Goal: Task Accomplishment & Management: Manage account settings

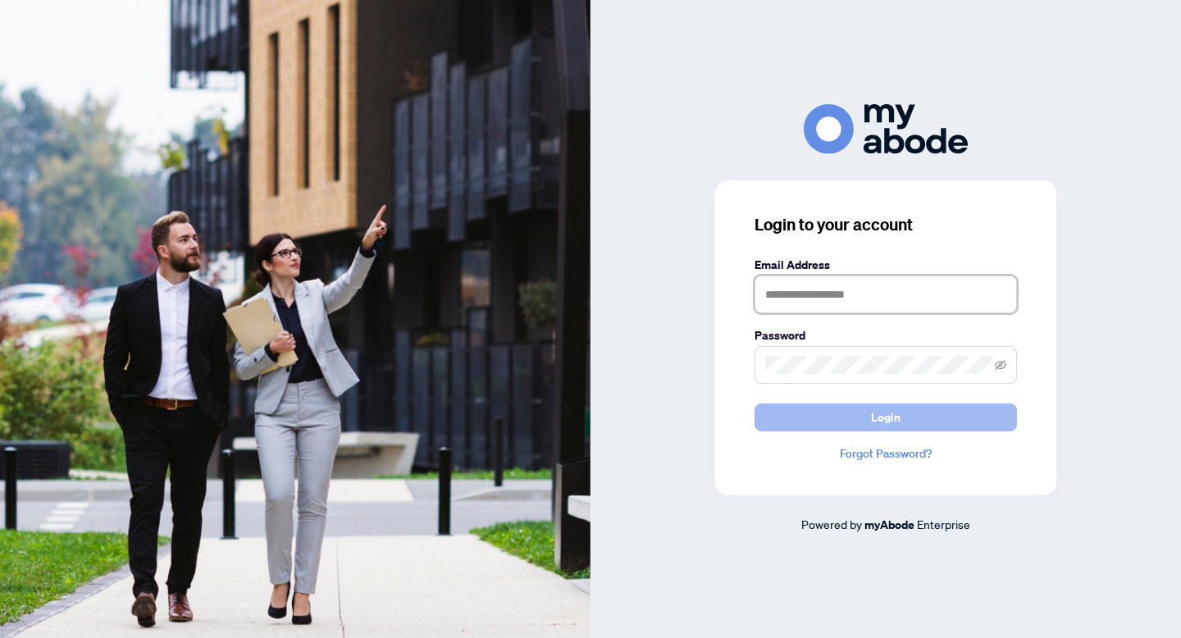
type input "**********"
click at [822, 423] on button "Login" at bounding box center [886, 418] width 262 height 28
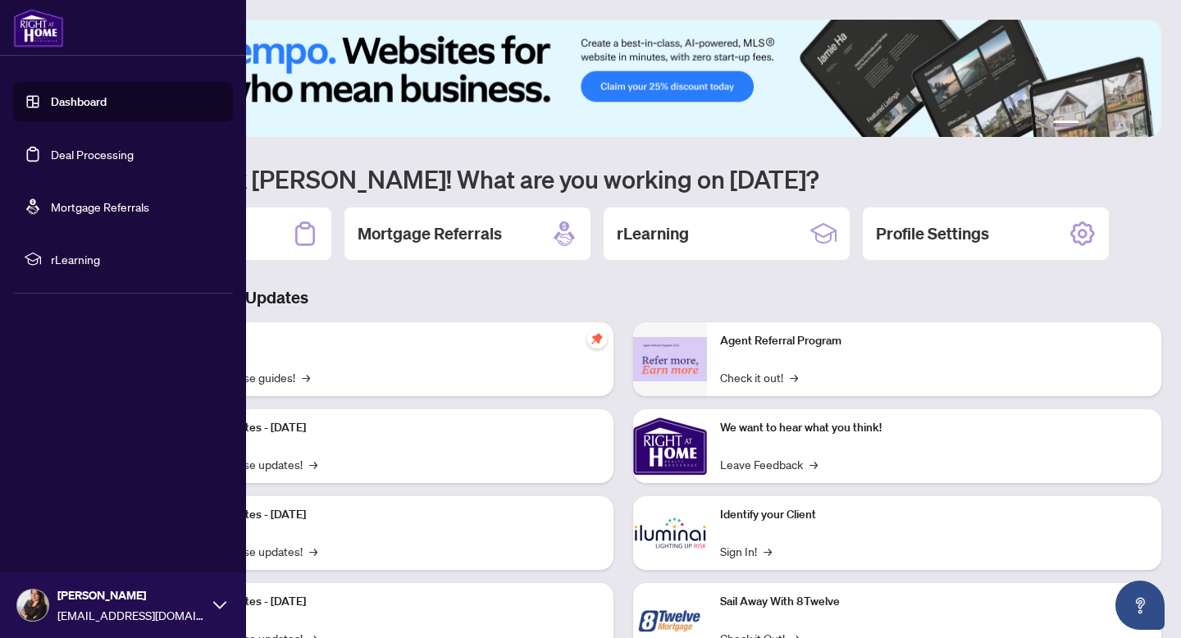
click at [51, 107] on link "Dashboard" at bounding box center [79, 101] width 56 height 15
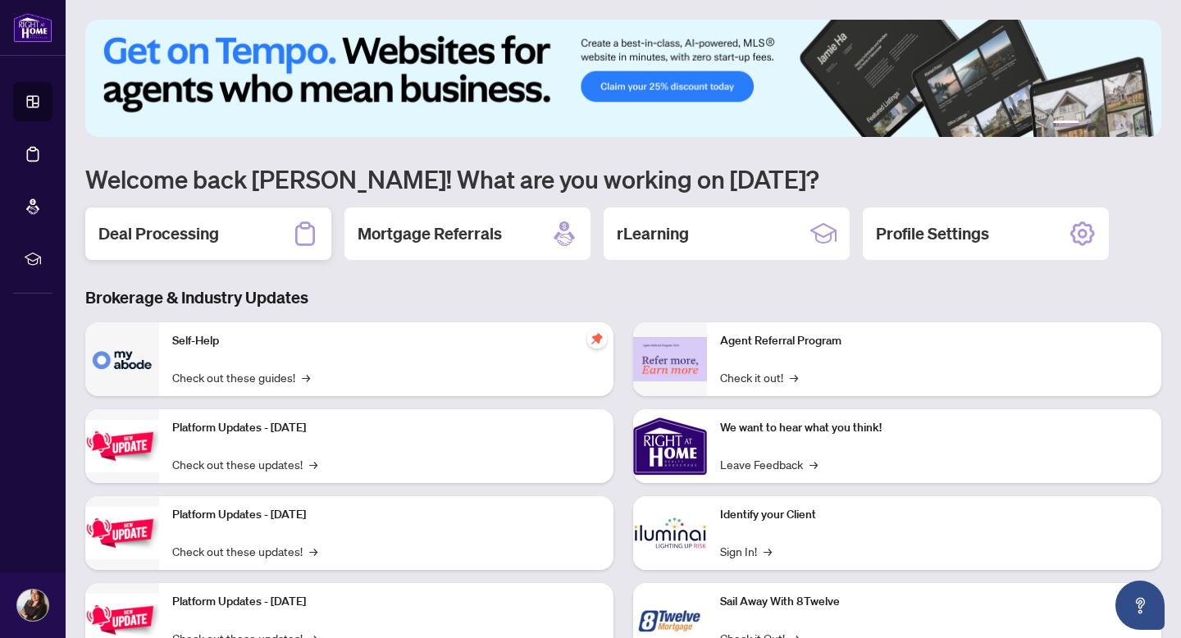
click at [262, 241] on div "Deal Processing" at bounding box center [208, 233] width 246 height 52
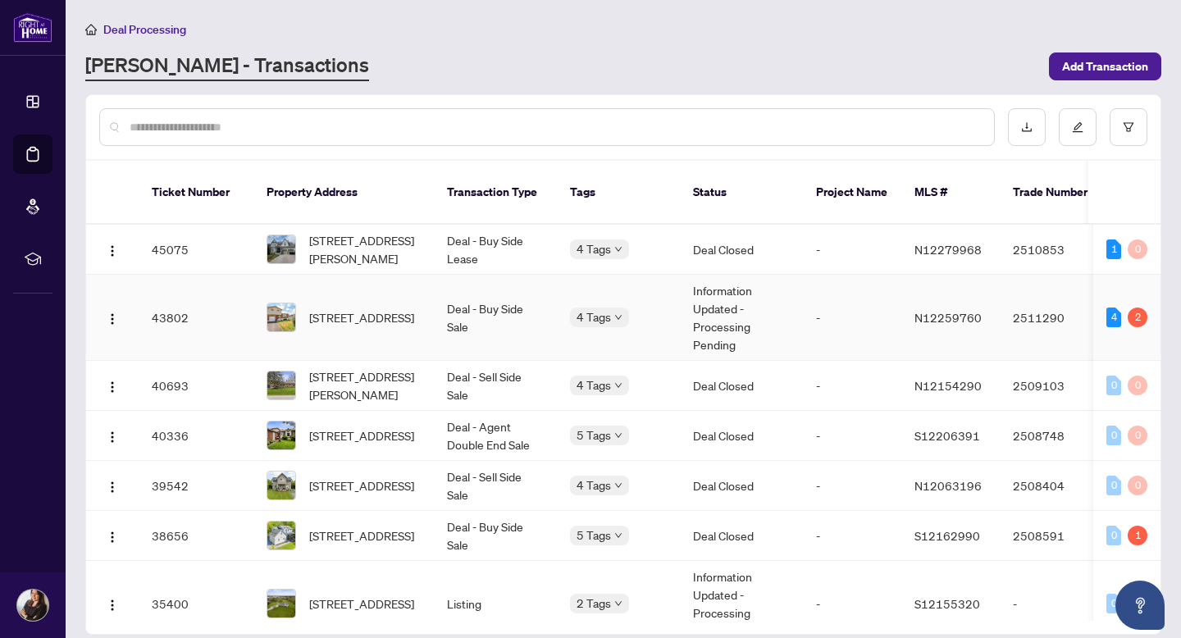
click at [476, 309] on td "Deal - Buy Side Sale" at bounding box center [495, 318] width 123 height 86
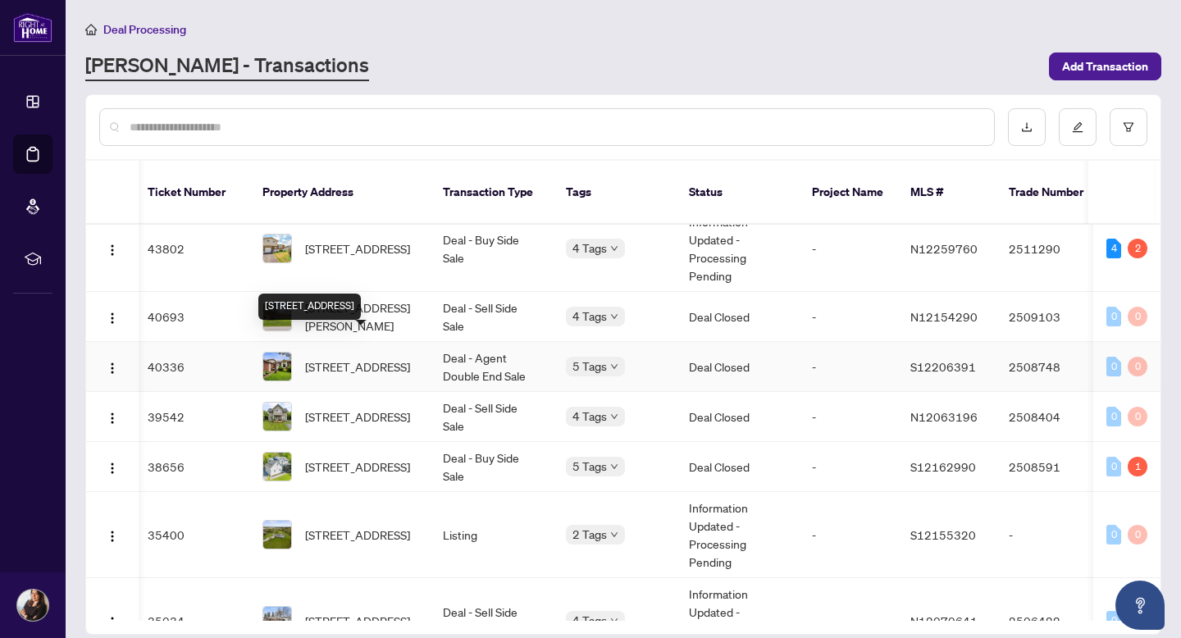
scroll to position [0, 4]
